Goal: Task Accomplishment & Management: Complete application form

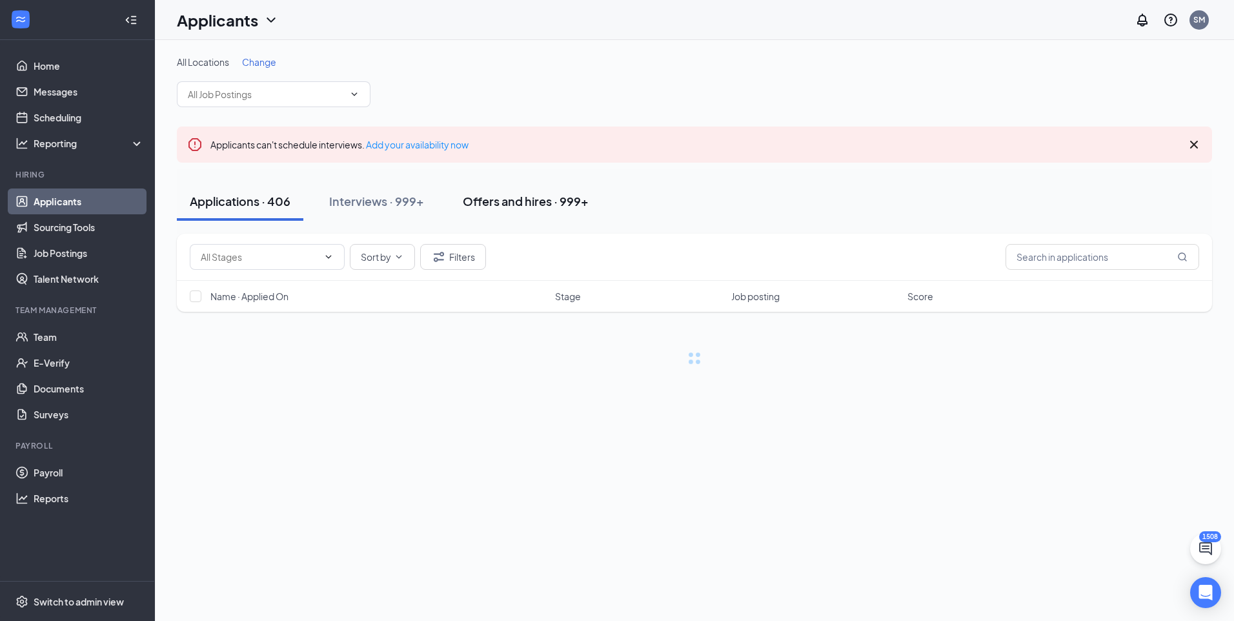
click at [511, 196] on div "Offers and hires · 999+" at bounding box center [526, 201] width 126 height 16
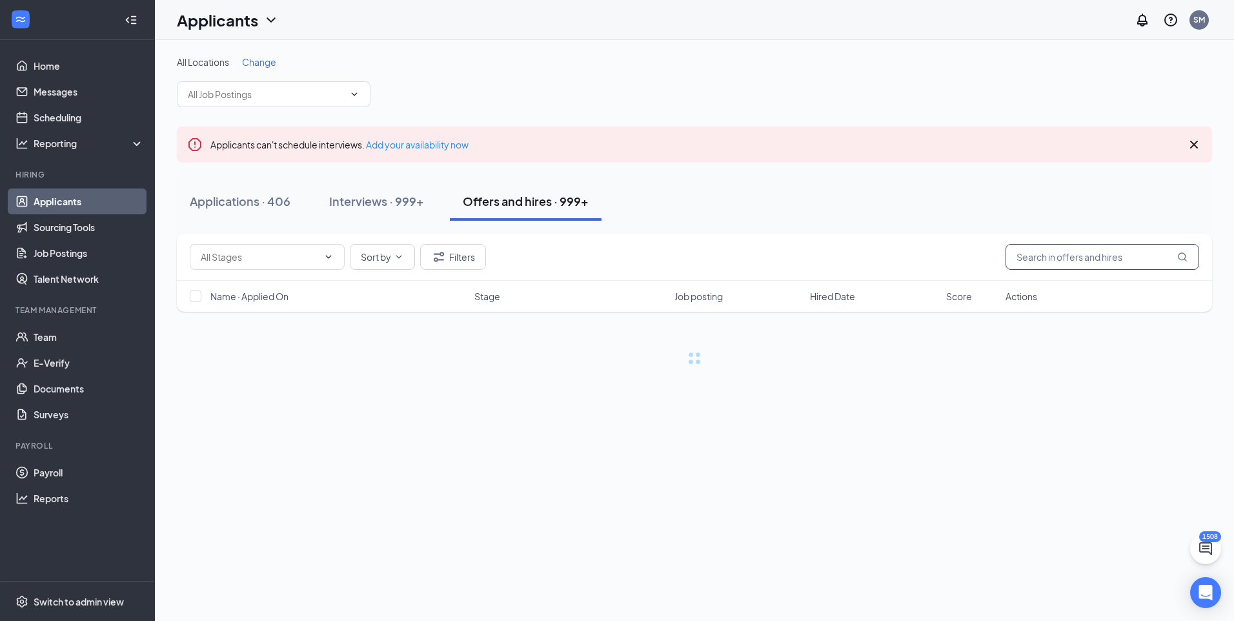
click at [1046, 253] on input "text" at bounding box center [1103, 257] width 194 height 26
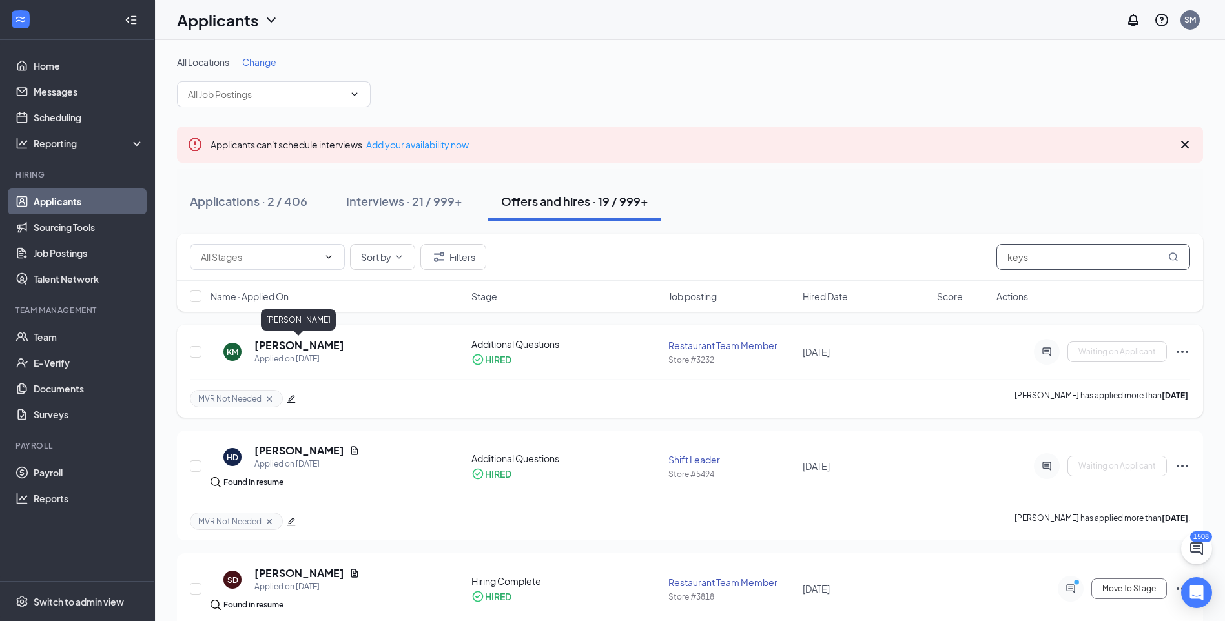
type input "keys"
click at [334, 348] on h5 "[PERSON_NAME]" at bounding box center [299, 345] width 90 height 14
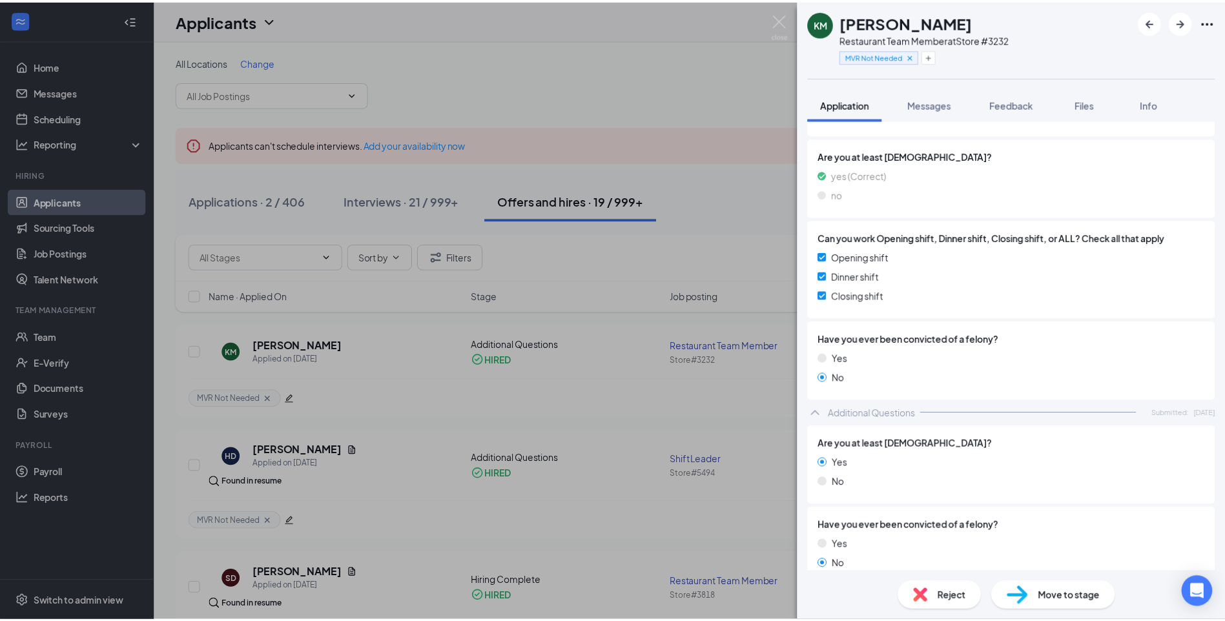
scroll to position [272, 0]
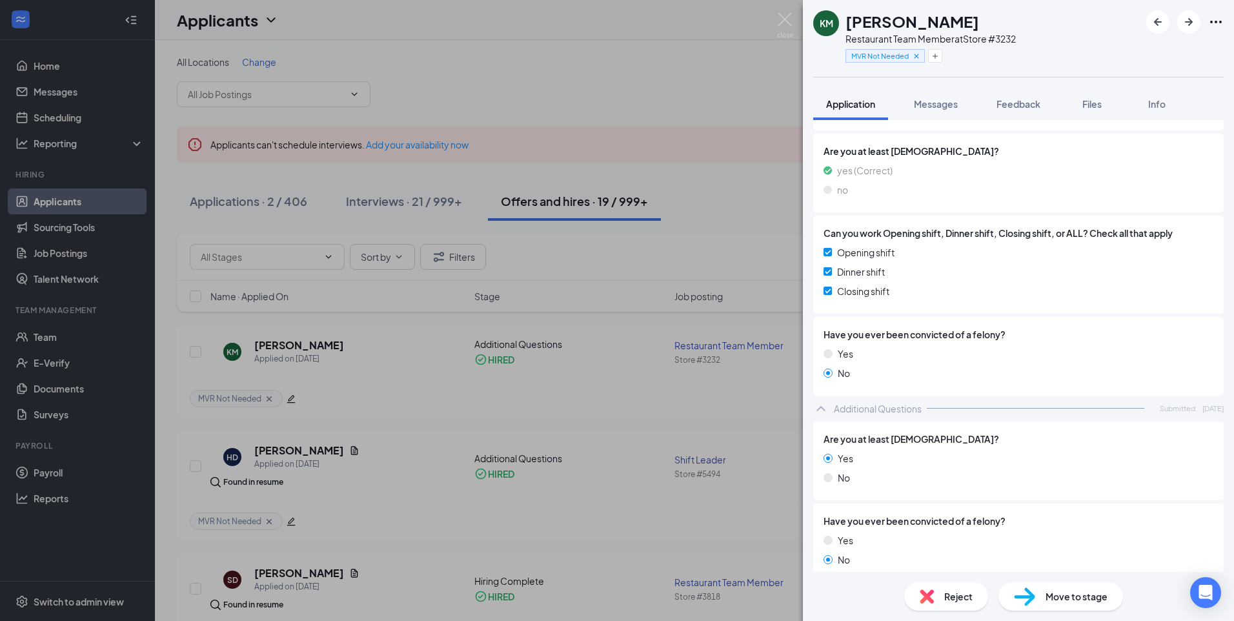
click at [629, 436] on div "KM Keyshaun Moore Restaurant Team Member at Store #3232 MVR Not Needed Applicat…" at bounding box center [617, 310] width 1234 height 621
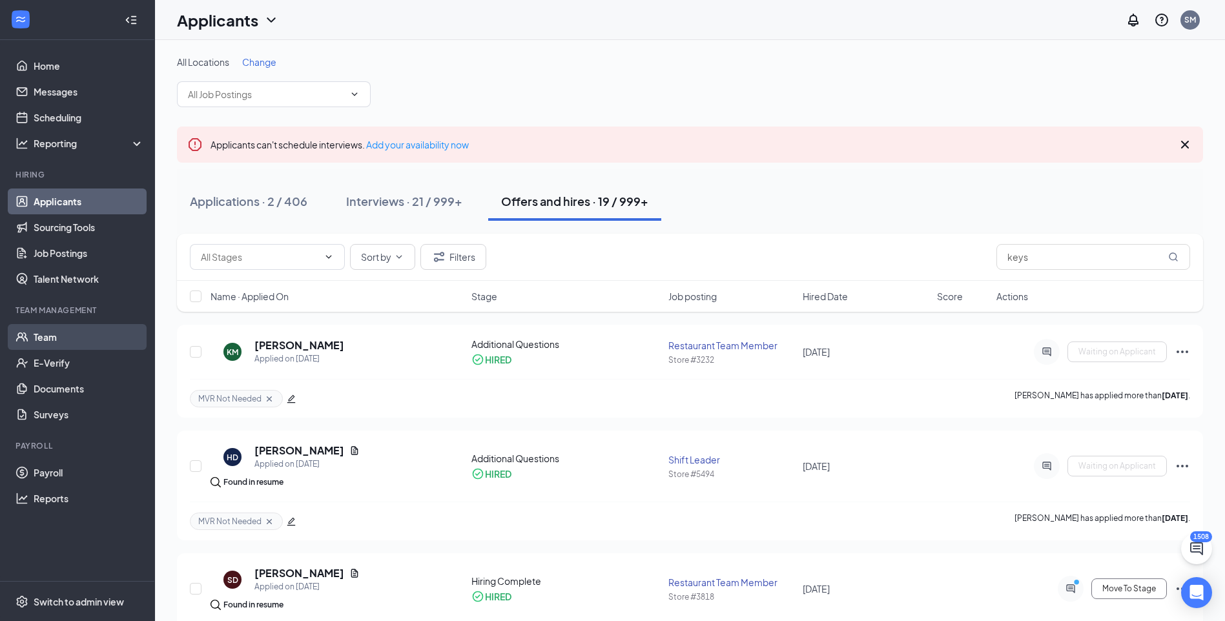
click at [51, 339] on link "Team" at bounding box center [89, 337] width 110 height 26
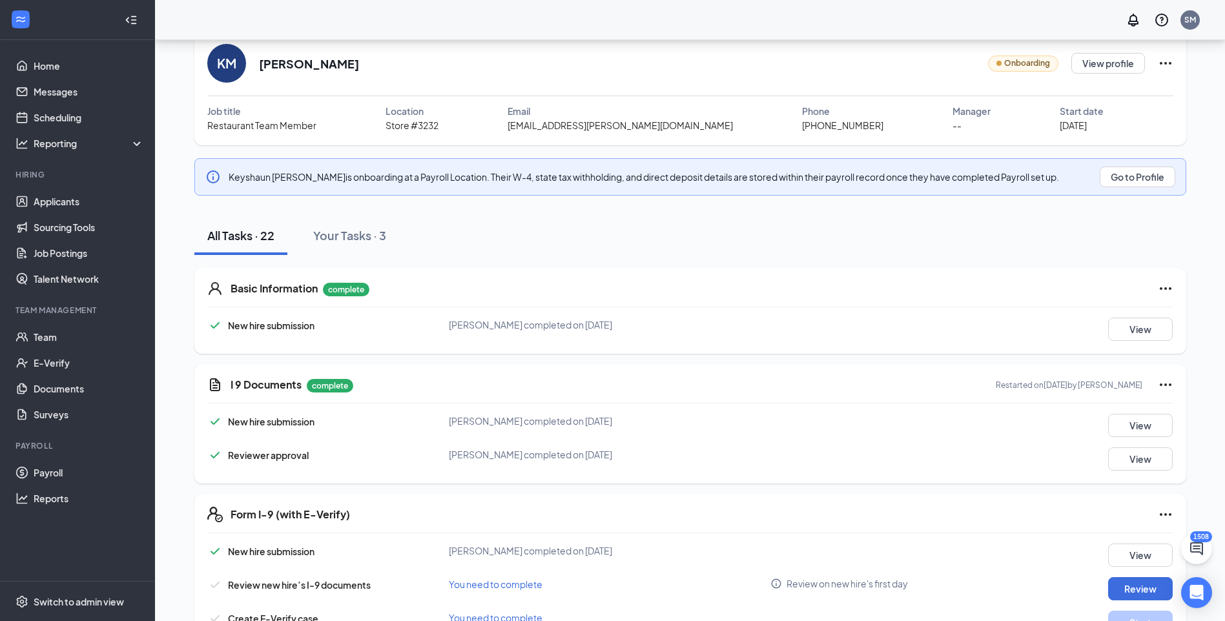
scroll to position [116, 0]
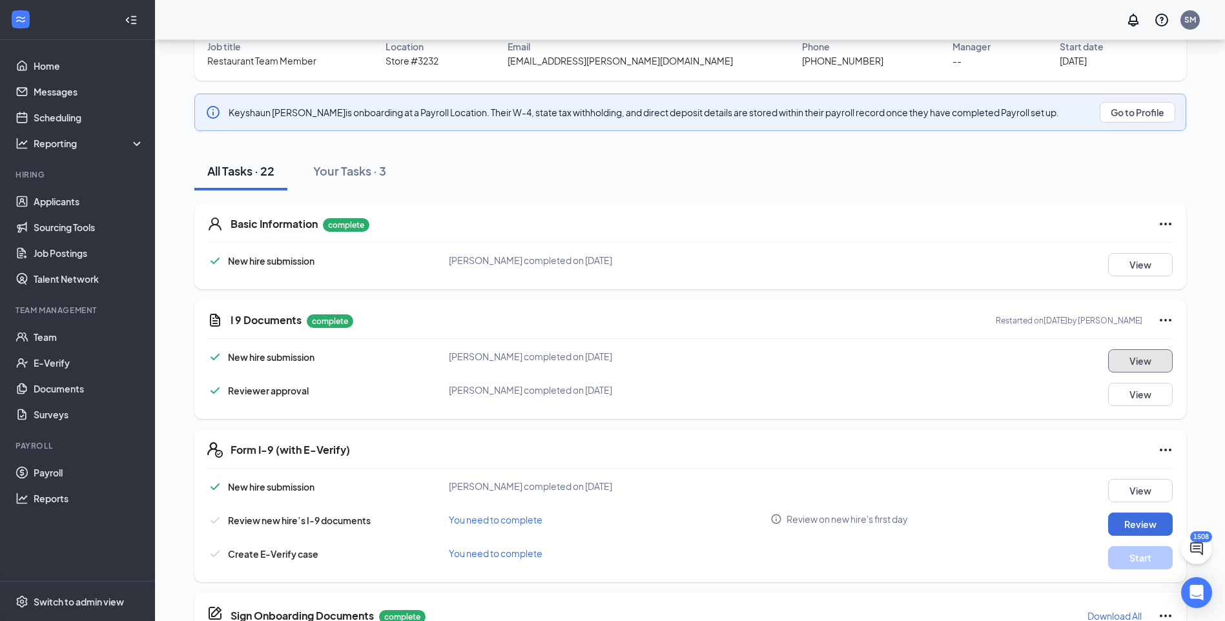
click at [1133, 367] on button "View" at bounding box center [1140, 360] width 65 height 23
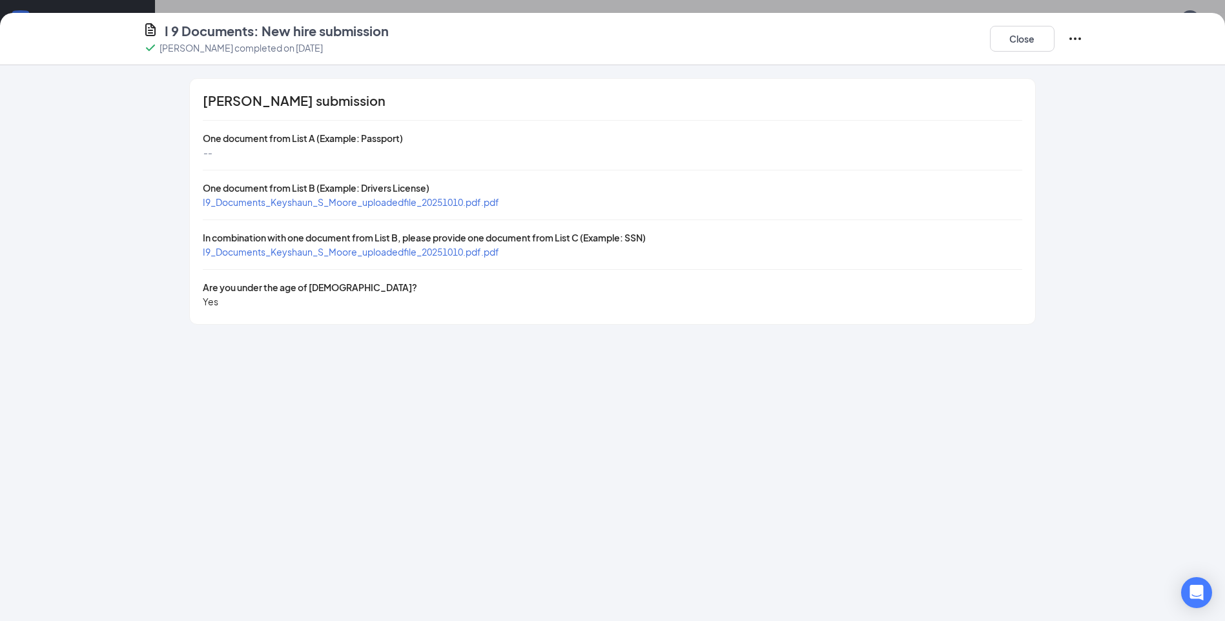
click at [400, 204] on span "I9_Documents_Keyshaun_S_Moore_uploadedfile_20251010.pdf.pdf" at bounding box center [351, 202] width 296 height 12
click at [374, 249] on span "I9_Documents_Keyshaun_S_Moore_uploadedfile_20251010.pdf.pdf" at bounding box center [351, 252] width 296 height 12
click at [1047, 37] on button "Close" at bounding box center [1022, 39] width 65 height 26
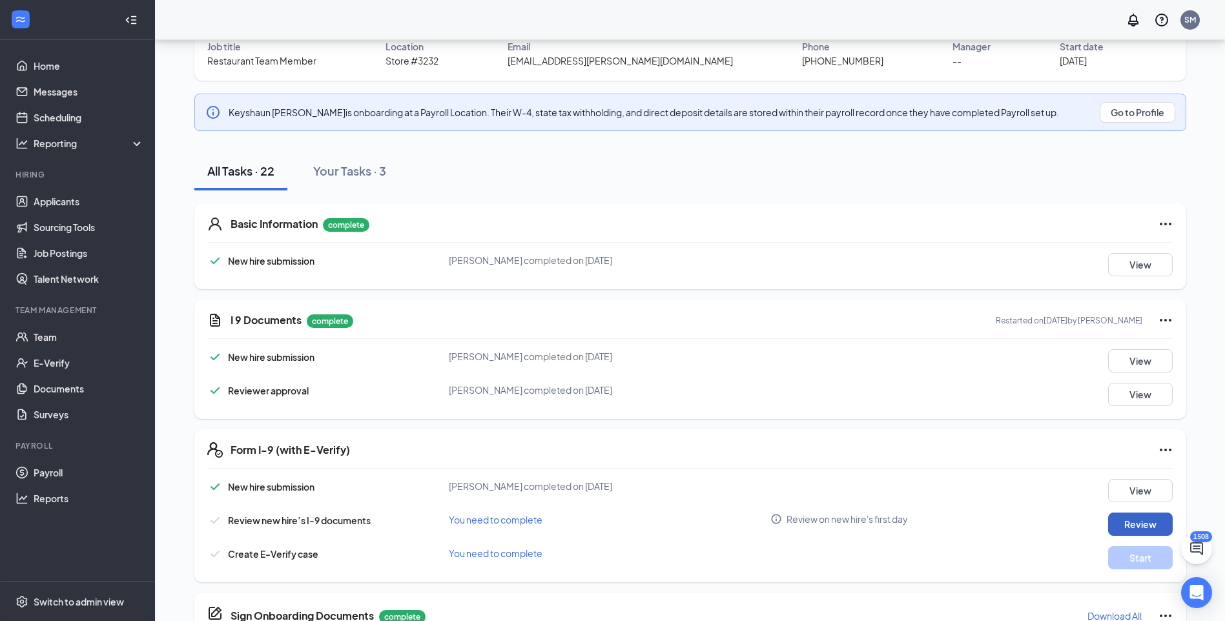
click at [1140, 530] on button "Review" at bounding box center [1140, 524] width 65 height 23
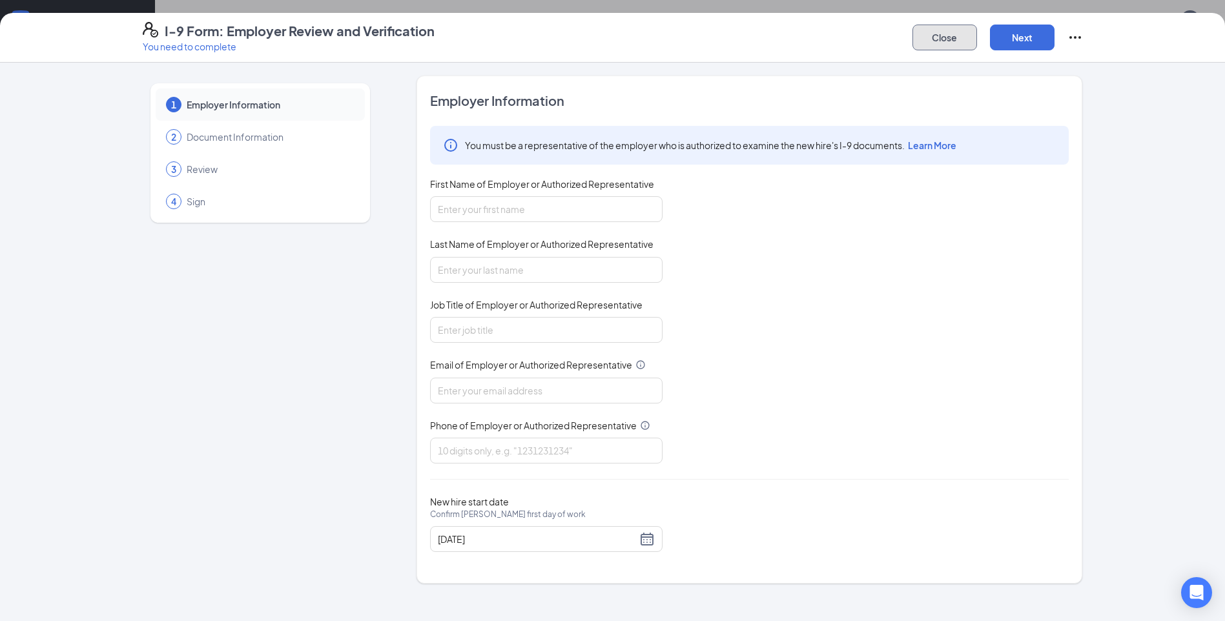
drag, startPoint x: 946, startPoint y: 42, endPoint x: 950, endPoint y: 52, distance: 10.8
click at [947, 42] on button "Close" at bounding box center [944, 38] width 65 height 26
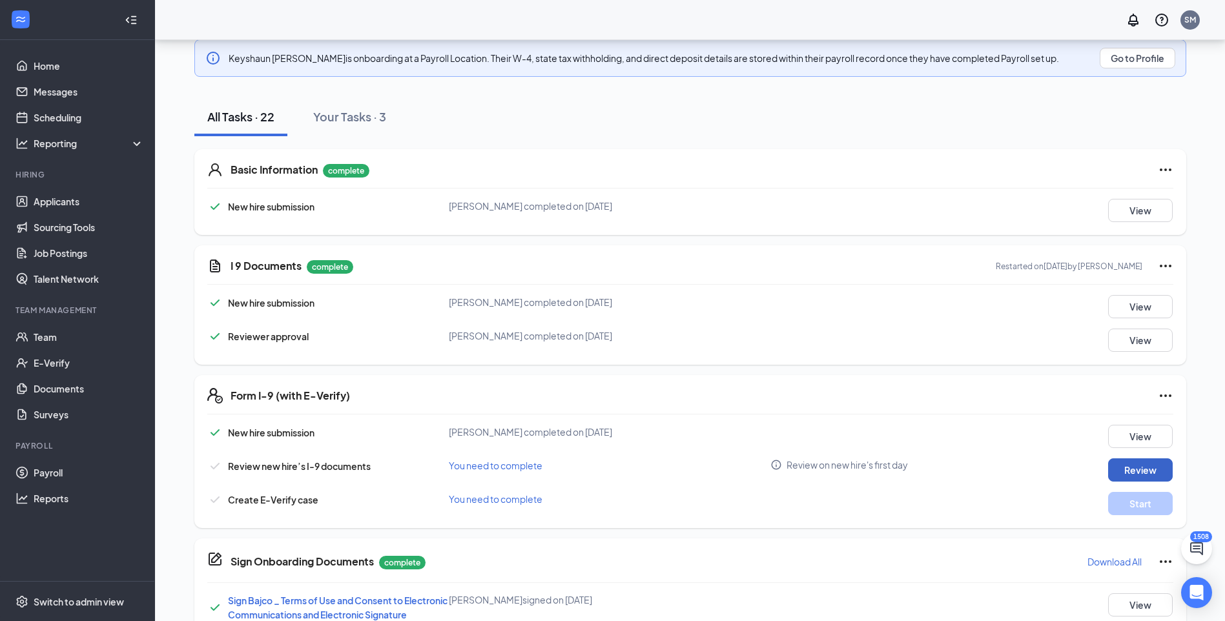
scroll to position [181, 0]
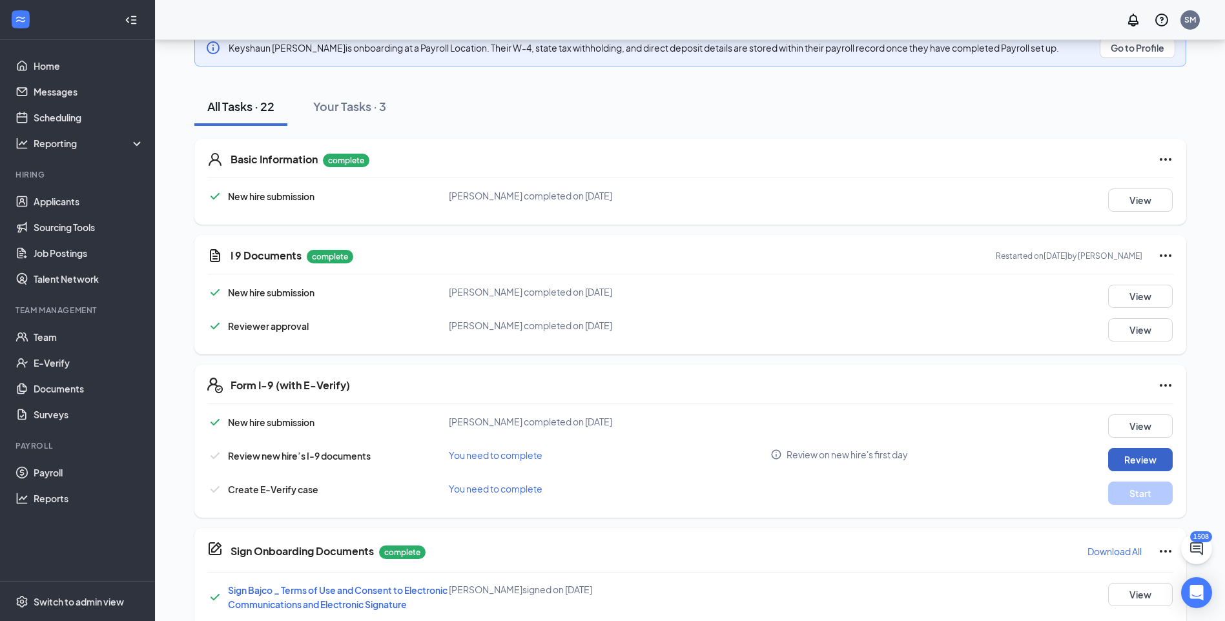
click at [1126, 461] on button "Review" at bounding box center [1140, 459] width 65 height 23
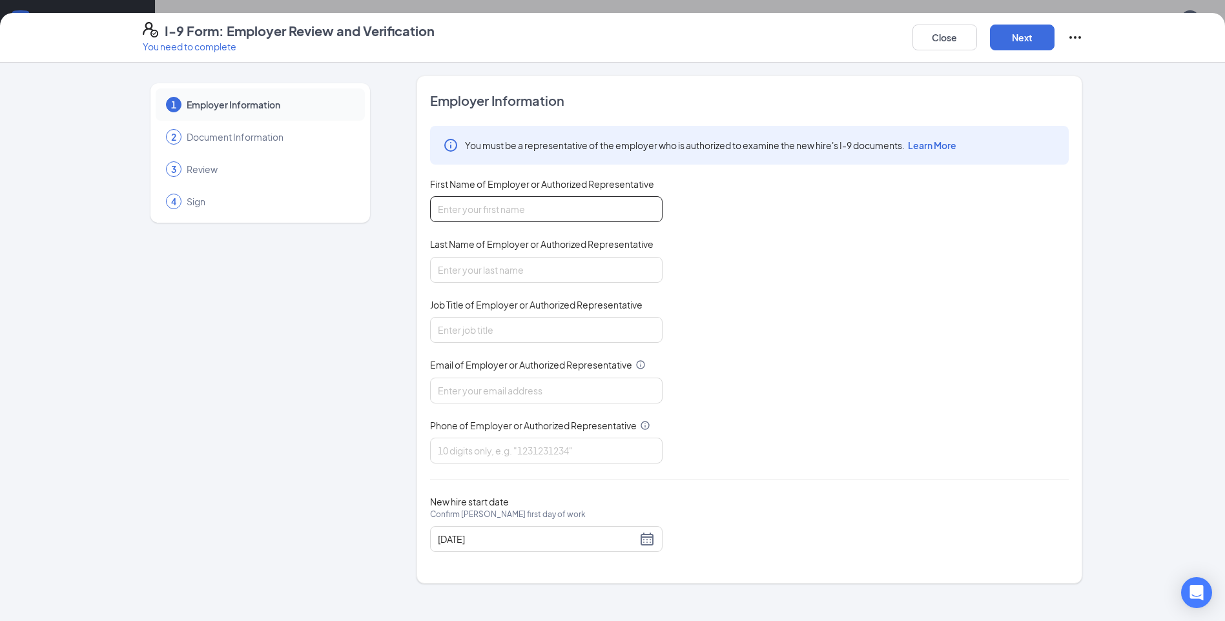
click at [647, 212] on input "First Name of Employer or Authorized Representative" at bounding box center [546, 209] width 232 height 26
type input "[PERSON_NAME]"
type input "payroll"
type input "[PERSON_NAME][EMAIL_ADDRESS][DOMAIN_NAME]"
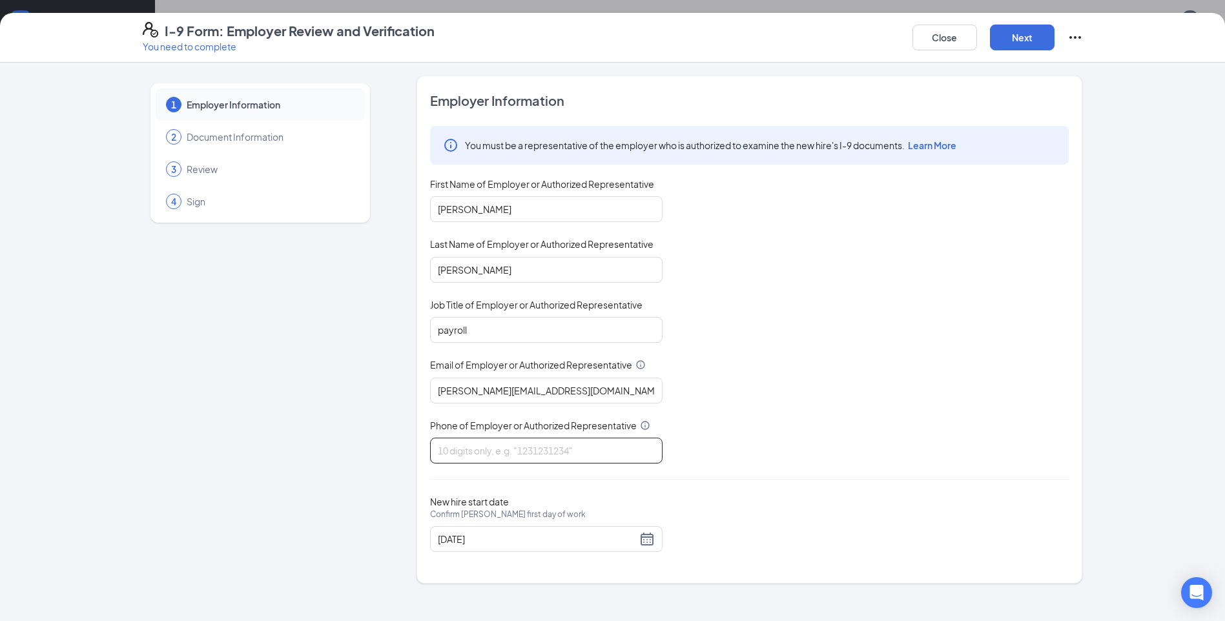
click at [511, 454] on input "Phone of Employer or Authorized Representative" at bounding box center [546, 451] width 232 height 26
type input "3305330900"
click at [1023, 46] on button "Next" at bounding box center [1022, 38] width 65 height 26
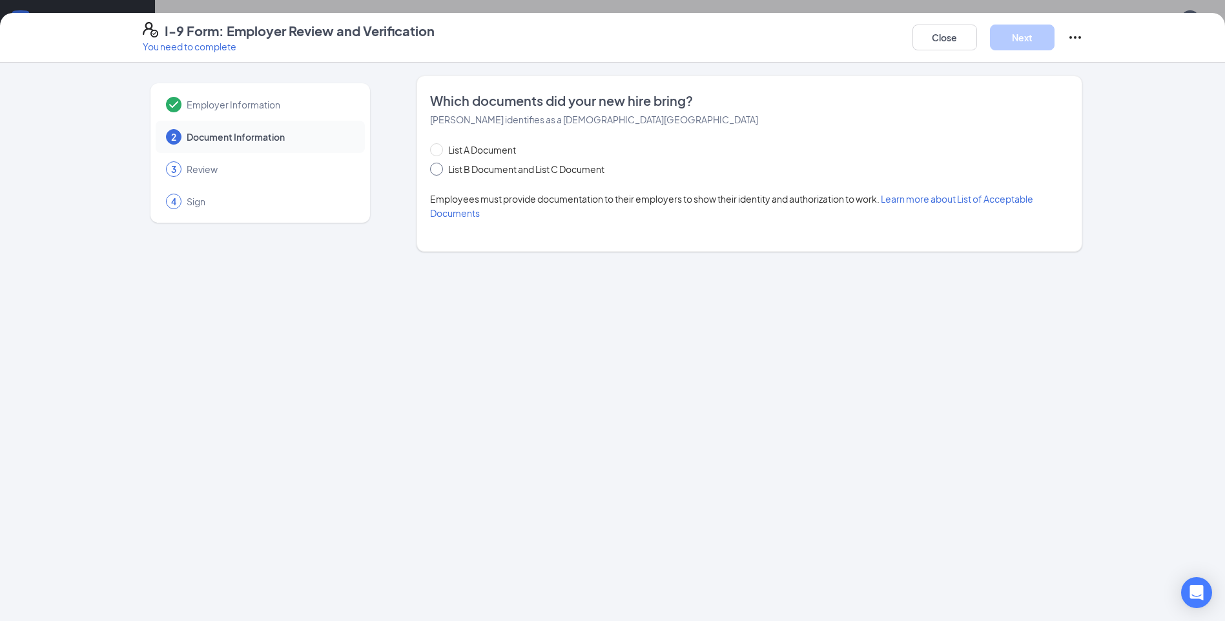
click at [557, 169] on span "List B Document and List C Document" at bounding box center [526, 169] width 167 height 14
click at [439, 169] on input "List B Document and List C Document" at bounding box center [434, 167] width 9 height 9
radio input "true"
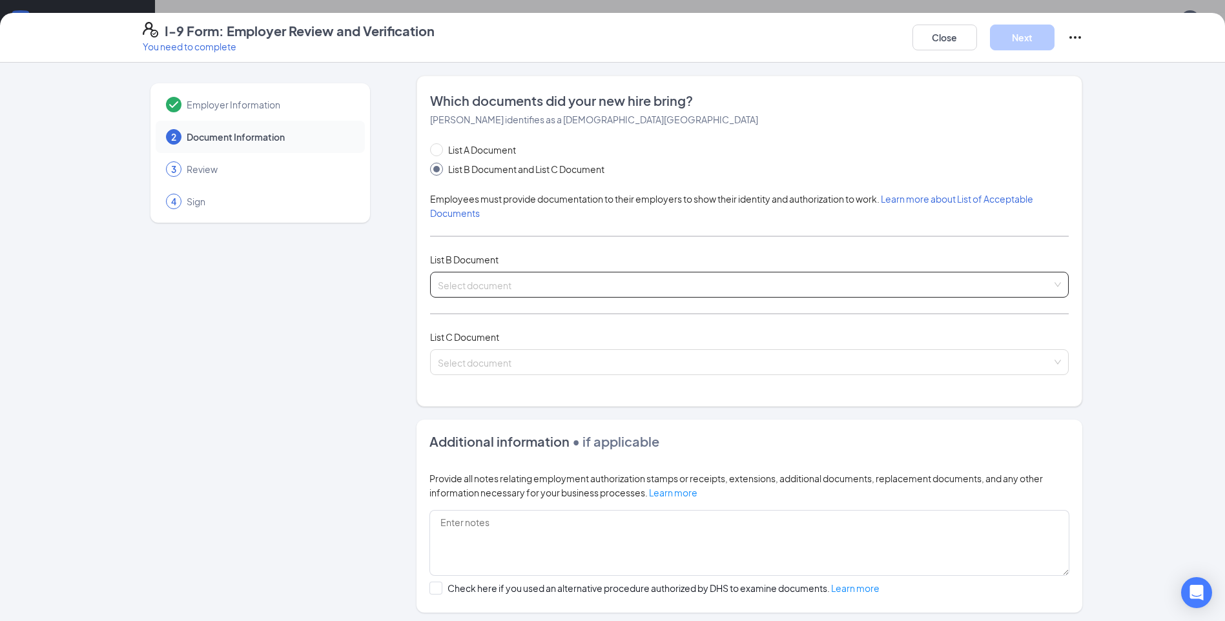
click at [504, 280] on input "search" at bounding box center [745, 281] width 614 height 19
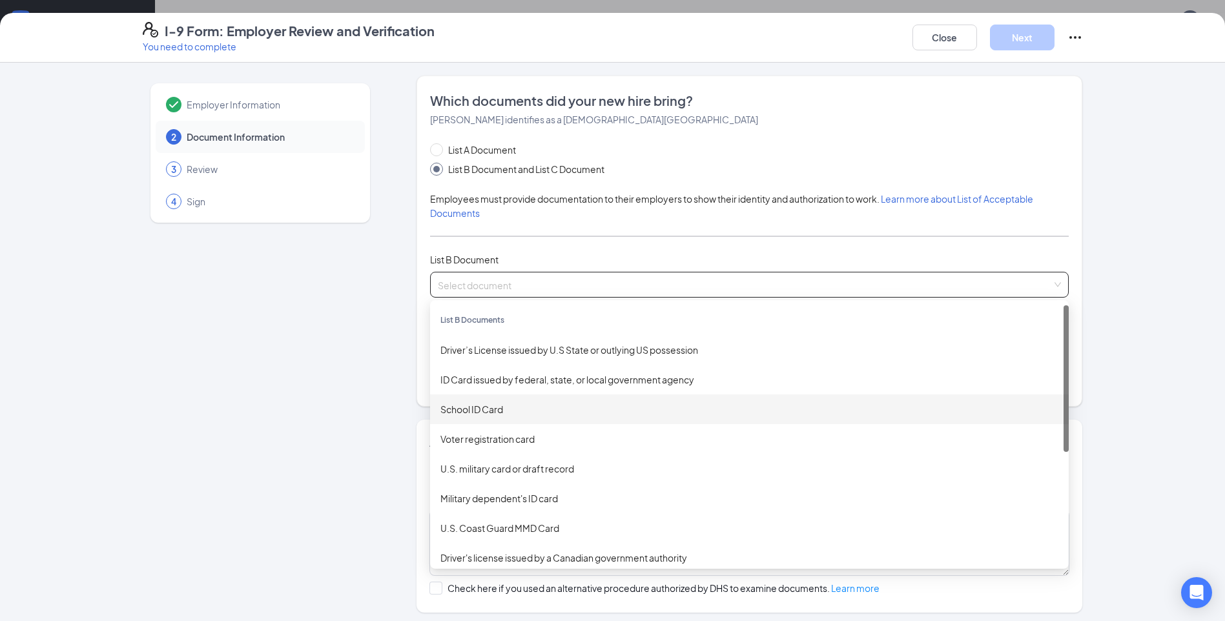
click at [482, 409] on div "School ID Card" at bounding box center [749, 409] width 618 height 14
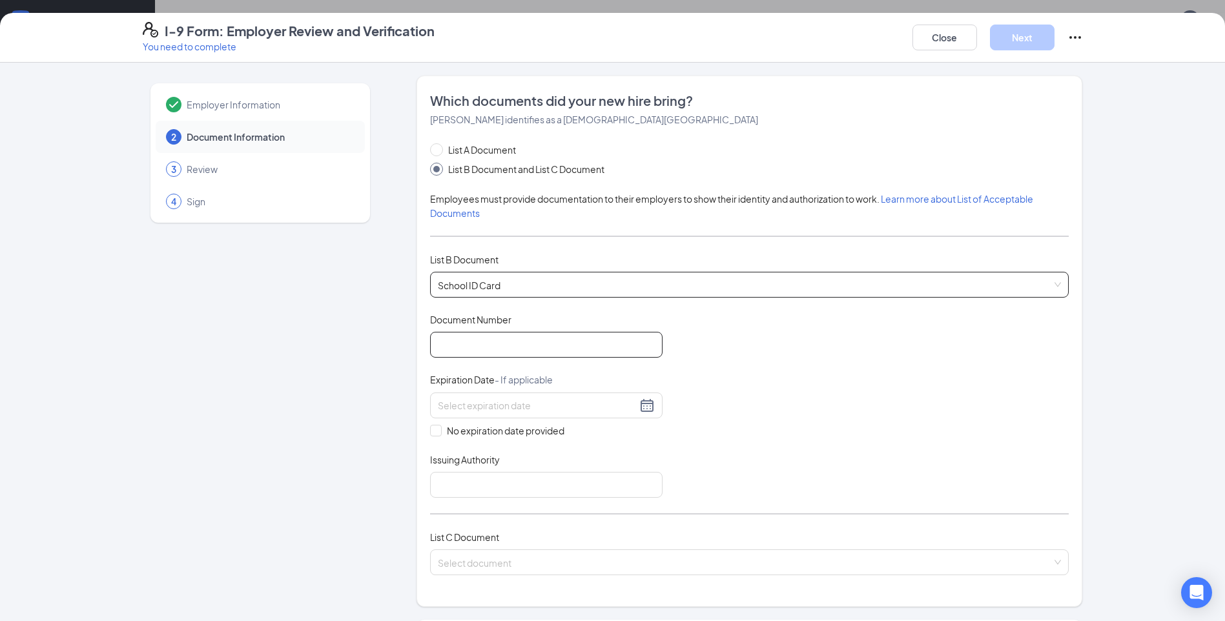
click at [468, 343] on input "Document Number" at bounding box center [546, 345] width 232 height 26
type input "12488821"
click at [453, 434] on span "No expiration date provided" at bounding box center [506, 430] width 128 height 14
click at [439, 434] on input "No expiration date provided" at bounding box center [434, 429] width 9 height 9
checkbox input "true"
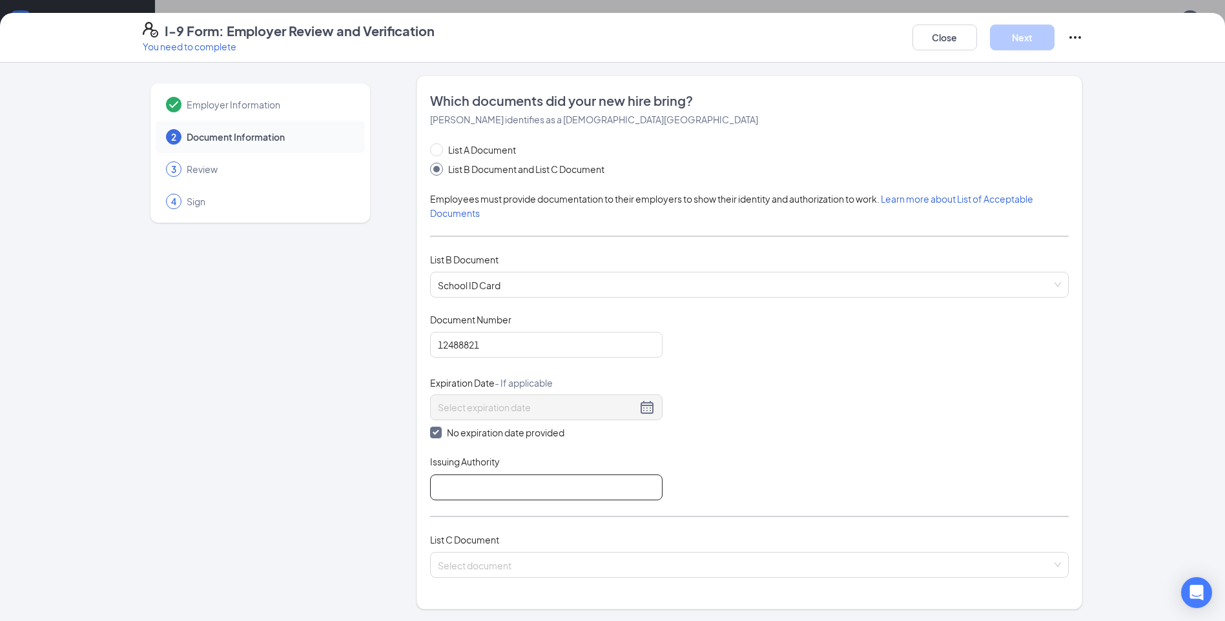
click at [477, 484] on input "Issuing Authority" at bounding box center [546, 487] width 232 height 26
drag, startPoint x: 572, startPoint y: 488, endPoint x: 429, endPoint y: 485, distance: 143.3
click at [430, 485] on input "[GEOGRAPHIC_DATA]" at bounding box center [546, 487] width 232 height 26
click at [500, 490] on input "[GEOGRAPHIC_DATA]" at bounding box center [546, 487] width 232 height 26
click at [507, 489] on input "[GEOGRAPHIC_DATA]" at bounding box center [546, 487] width 232 height 26
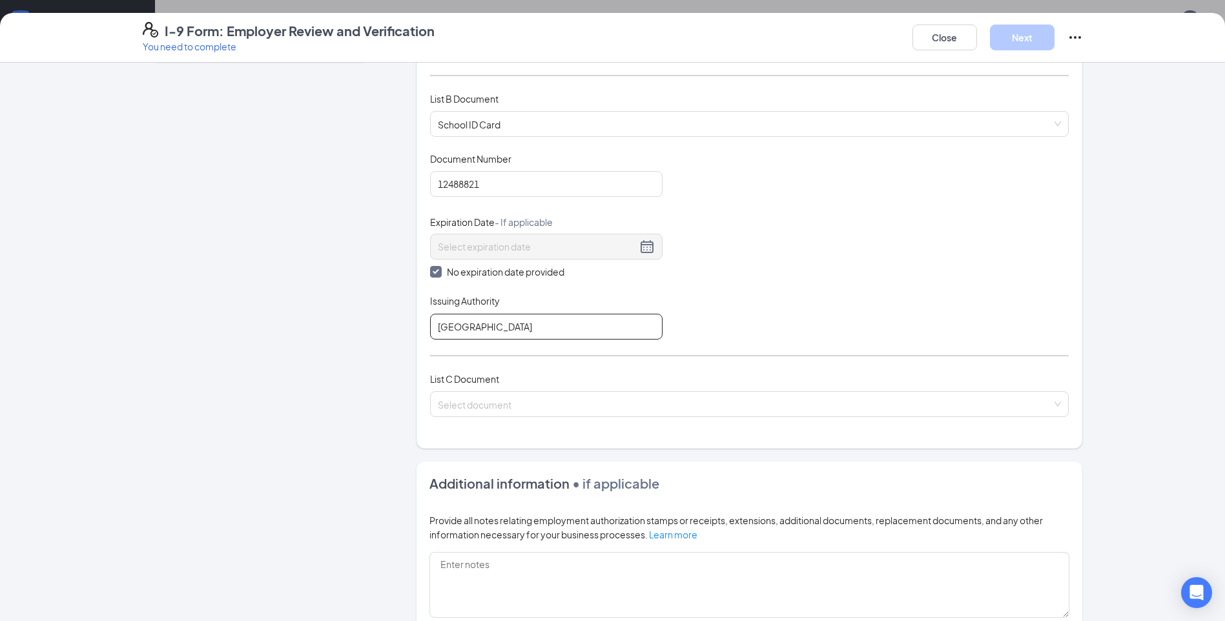
scroll to position [194, 0]
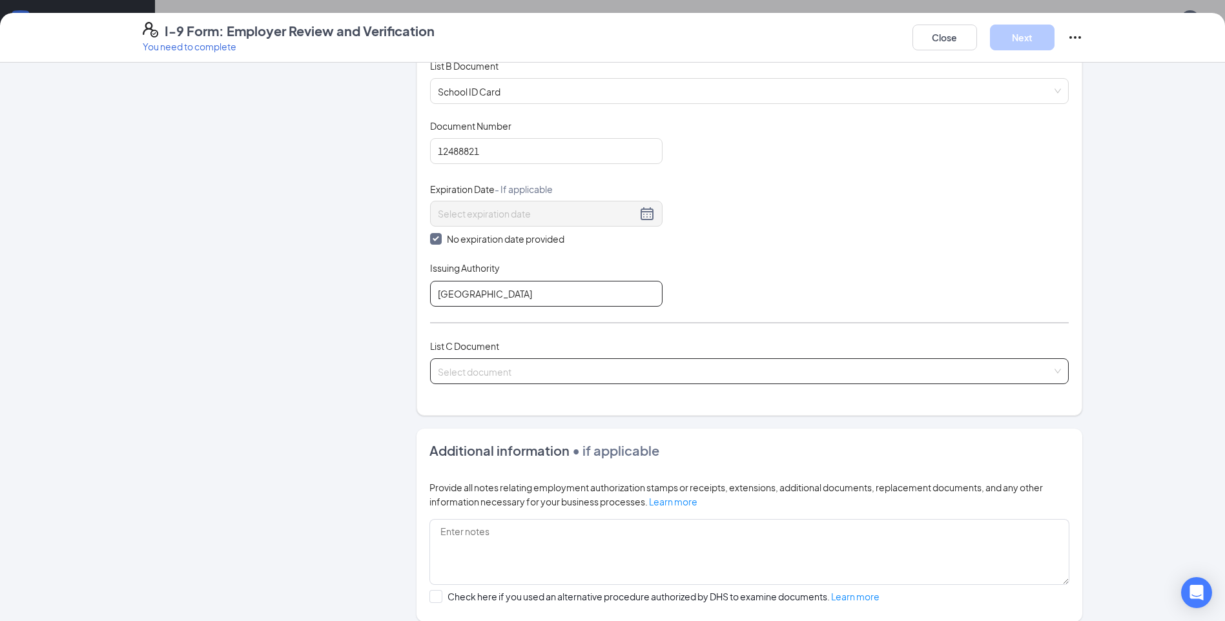
type input "[GEOGRAPHIC_DATA]"
click at [507, 377] on input "search" at bounding box center [745, 368] width 614 height 19
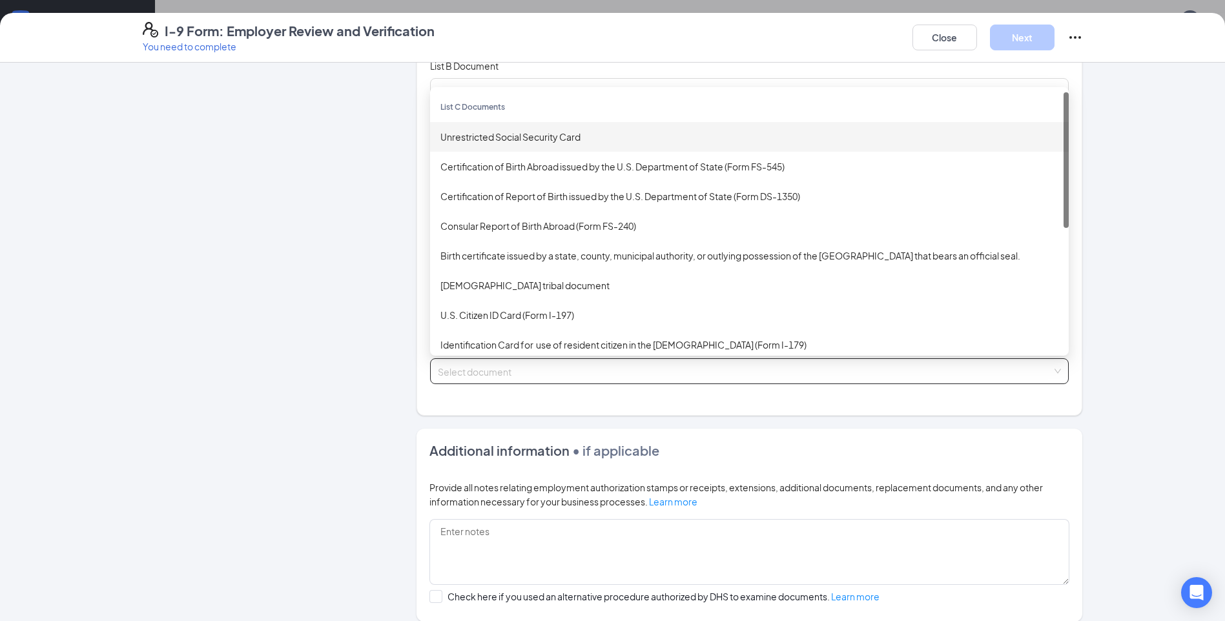
click at [469, 139] on div "Unrestricted Social Security Card" at bounding box center [749, 137] width 618 height 14
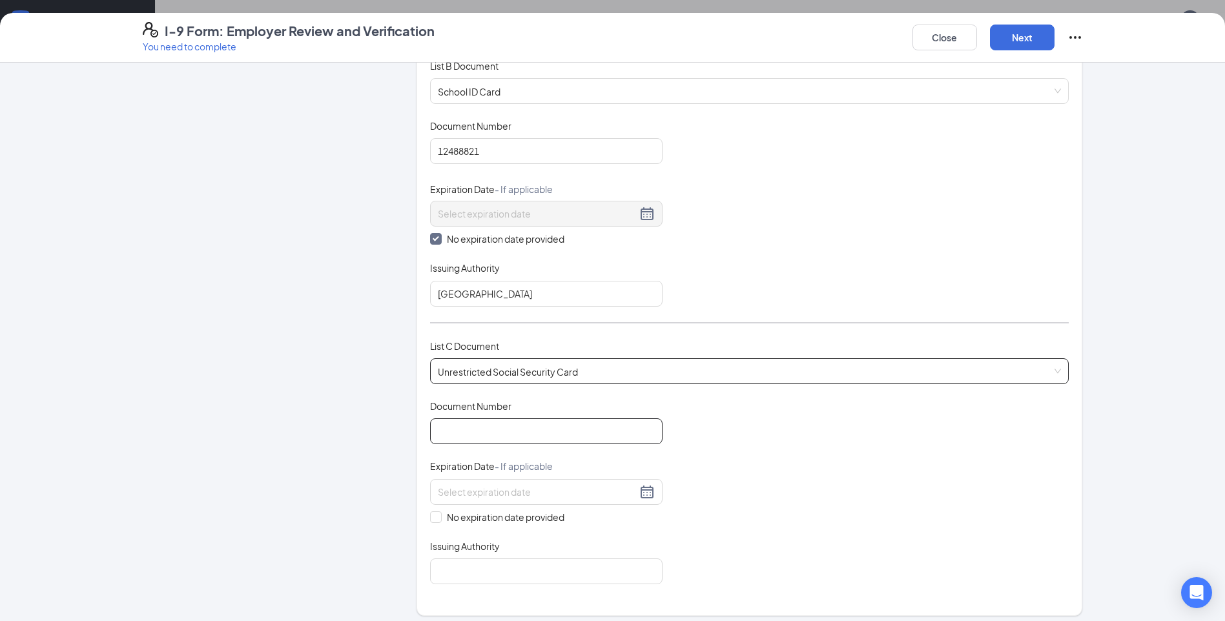
click at [522, 429] on input "Document Number" at bounding box center [546, 431] width 232 height 26
type input "772782164"
click at [432, 519] on input "No expiration date provided" at bounding box center [434, 515] width 9 height 9
checkbox input "true"
click at [456, 576] on input "Issuing Authority" at bounding box center [546, 574] width 232 height 26
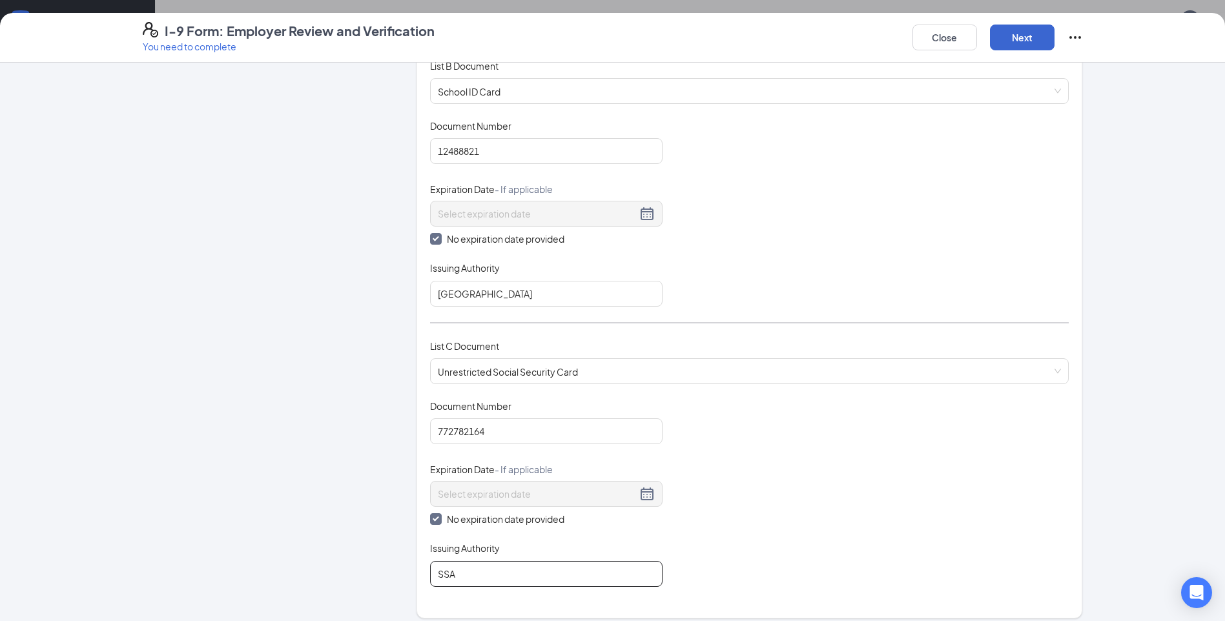
type input "SSA"
click at [997, 30] on button "Next" at bounding box center [1022, 38] width 65 height 26
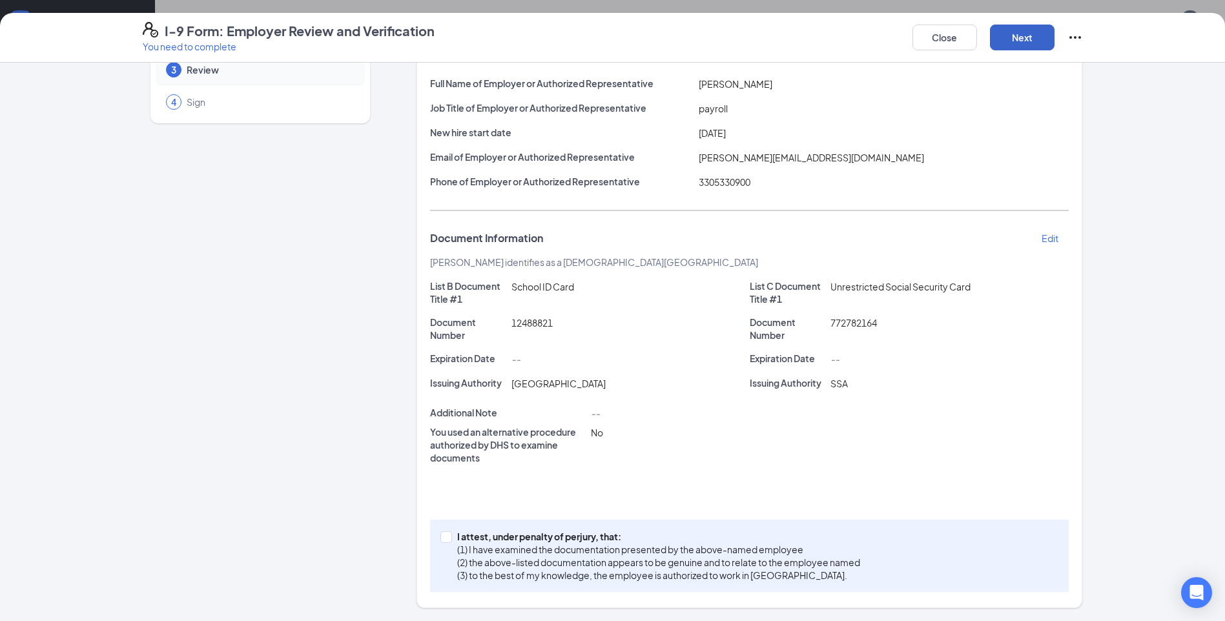
scroll to position [99, 0]
click at [444, 537] on input "I attest, under penalty of [PERSON_NAME], that: (1) I have examined the documen…" at bounding box center [444, 535] width 9 height 9
checkbox input "true"
click at [1027, 41] on button "Next" at bounding box center [1022, 38] width 65 height 26
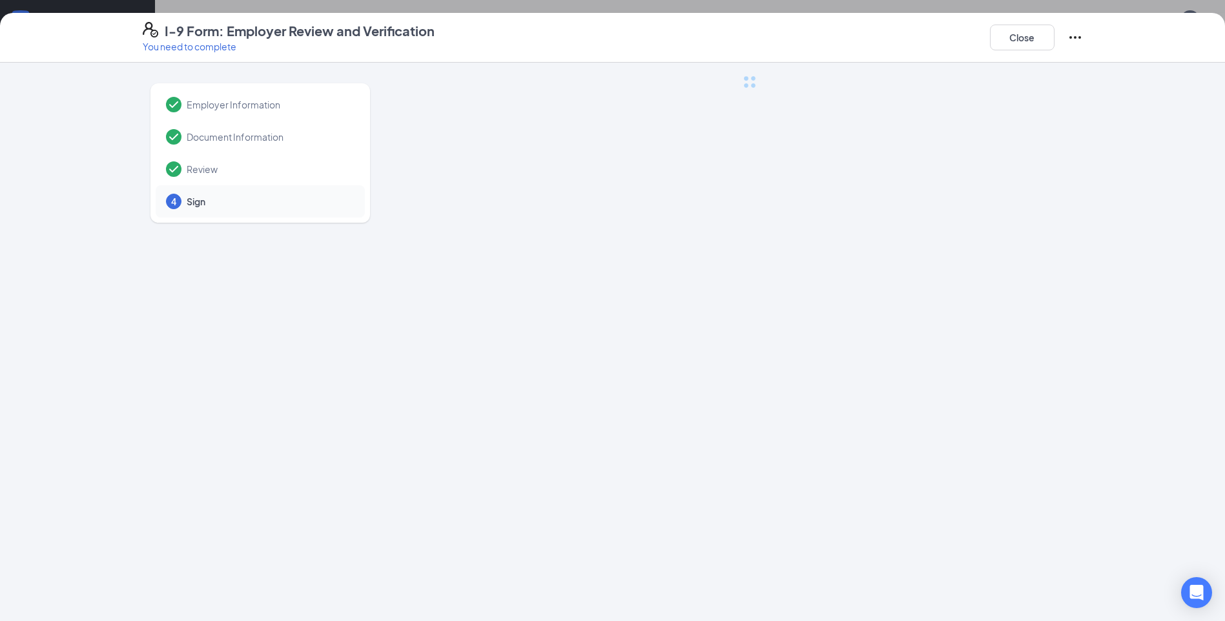
scroll to position [0, 0]
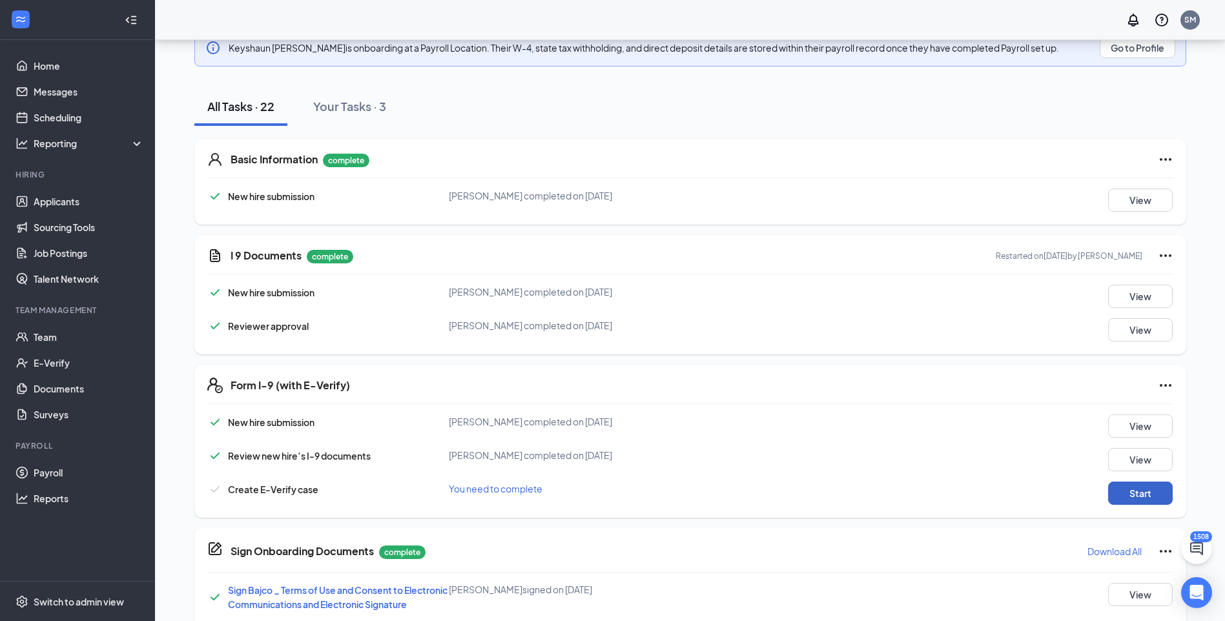
click at [1131, 489] on button "Start" at bounding box center [1140, 493] width 65 height 23
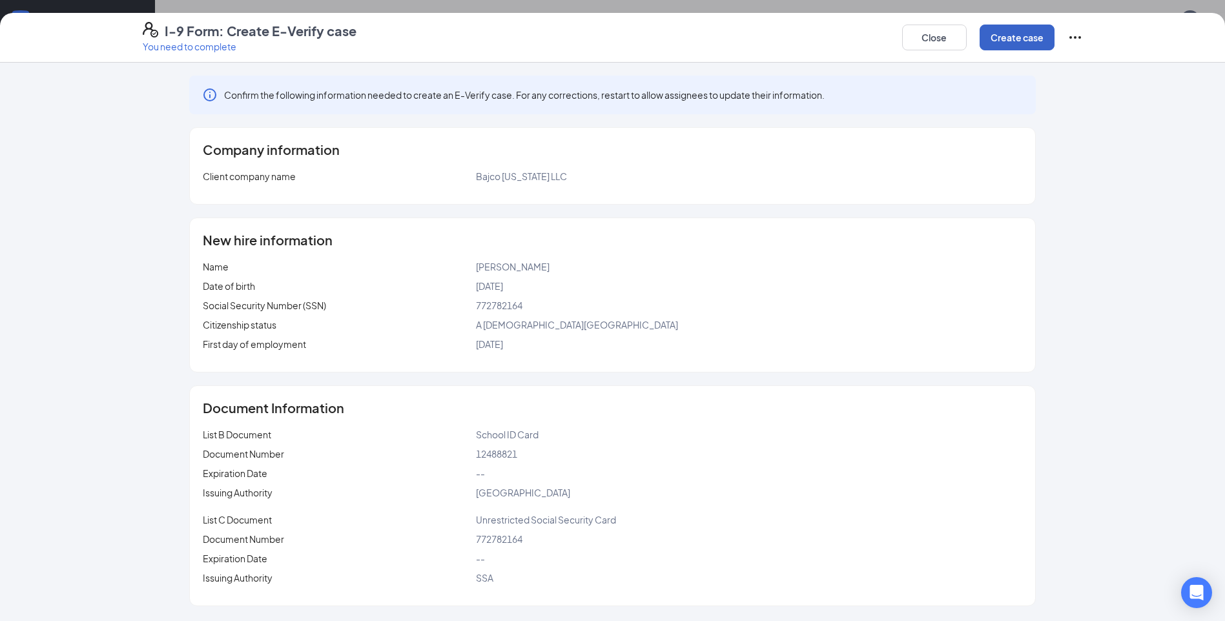
click at [1016, 39] on button "Create case" at bounding box center [1016, 38] width 75 height 26
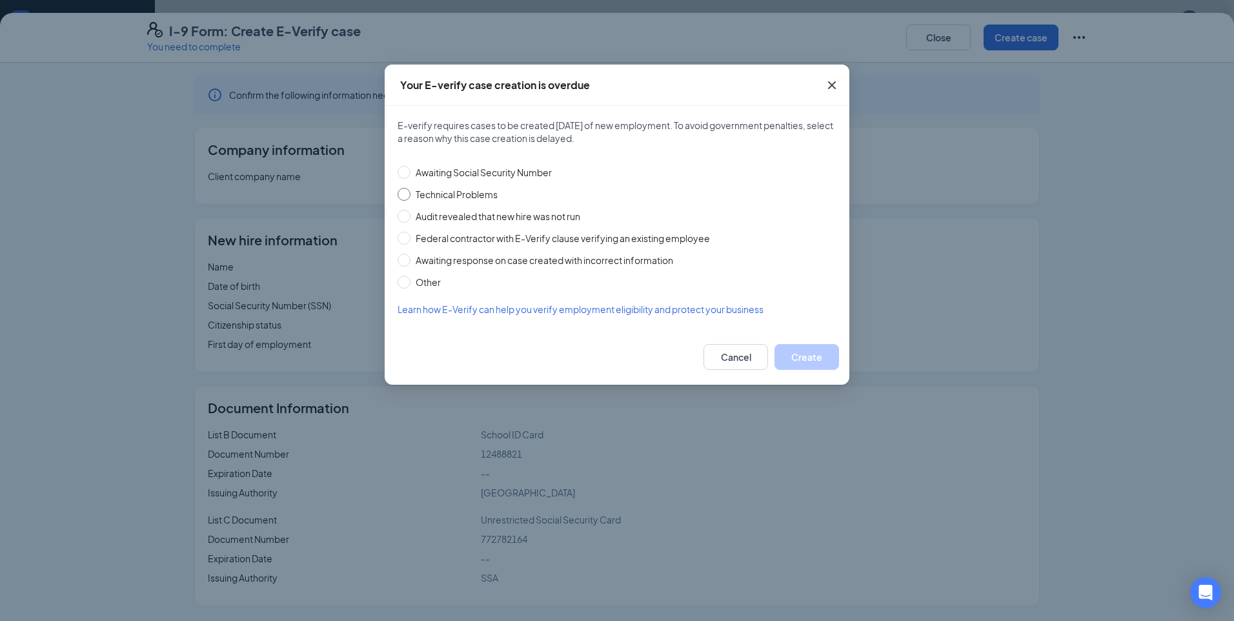
click at [469, 189] on span "Technical Problems" at bounding box center [457, 194] width 92 height 14
click at [411, 189] on input "Technical Problems" at bounding box center [404, 194] width 13 height 13
radio input "true"
click at [833, 356] on button "Create" at bounding box center [807, 357] width 65 height 26
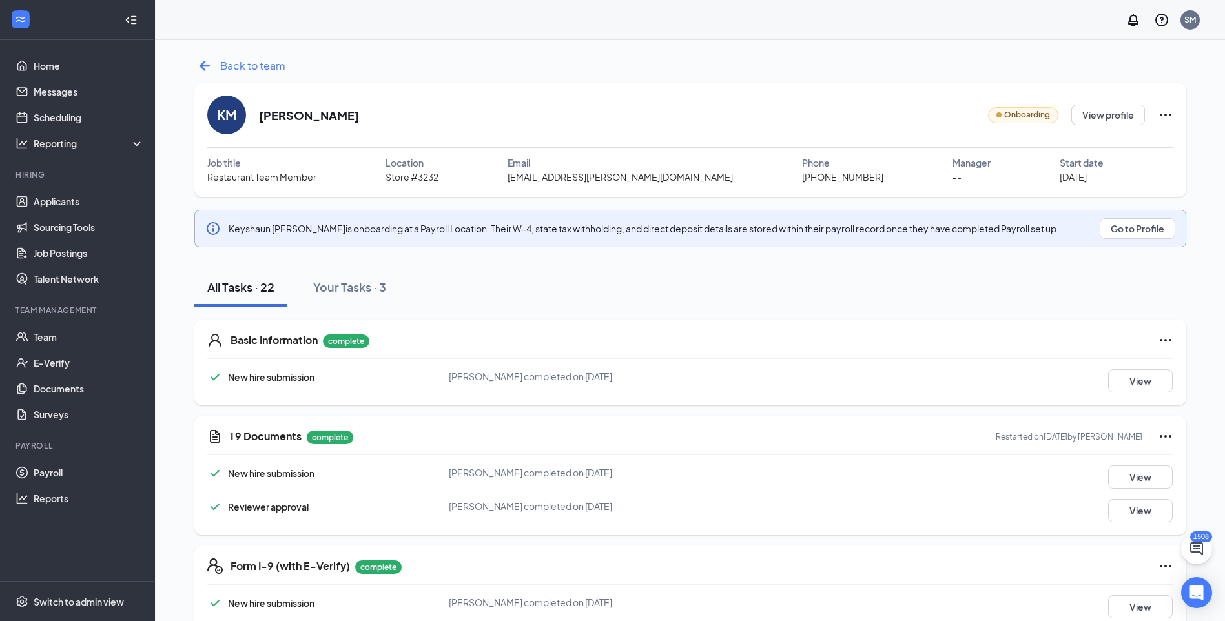
click at [252, 70] on span "Back to team" at bounding box center [252, 65] width 65 height 16
